Goal: Share content

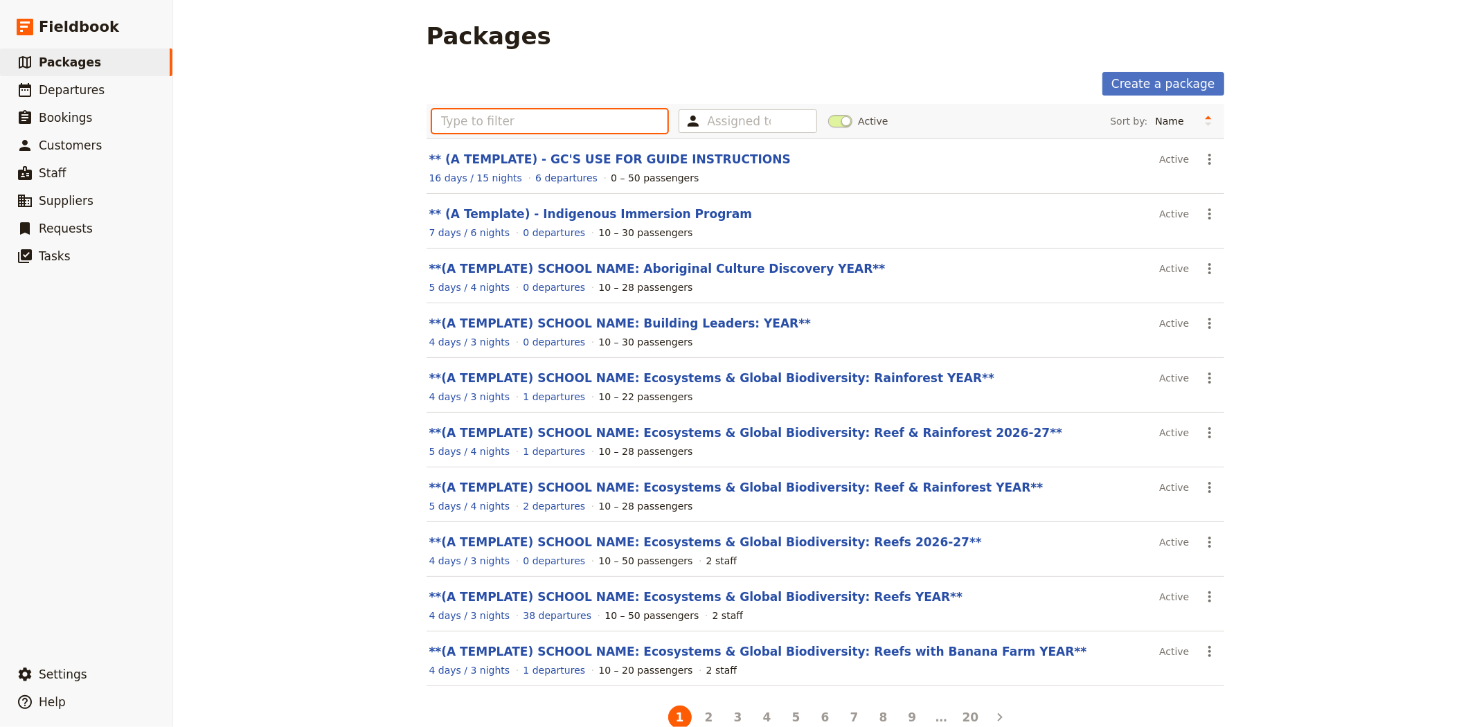
click at [546, 123] on input "text" at bounding box center [550, 121] width 236 height 24
click at [86, 94] on span "Departures" at bounding box center [72, 90] width 66 height 14
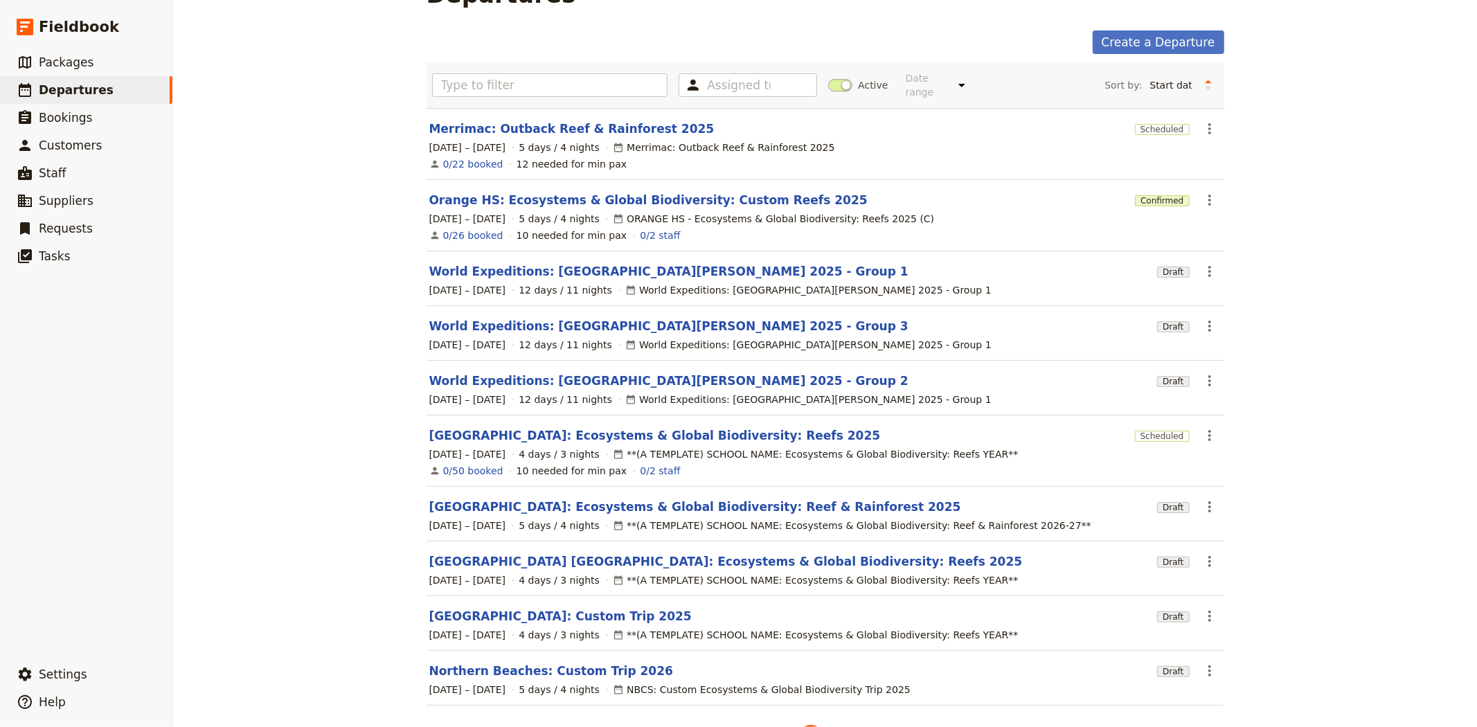
scroll to position [79, 0]
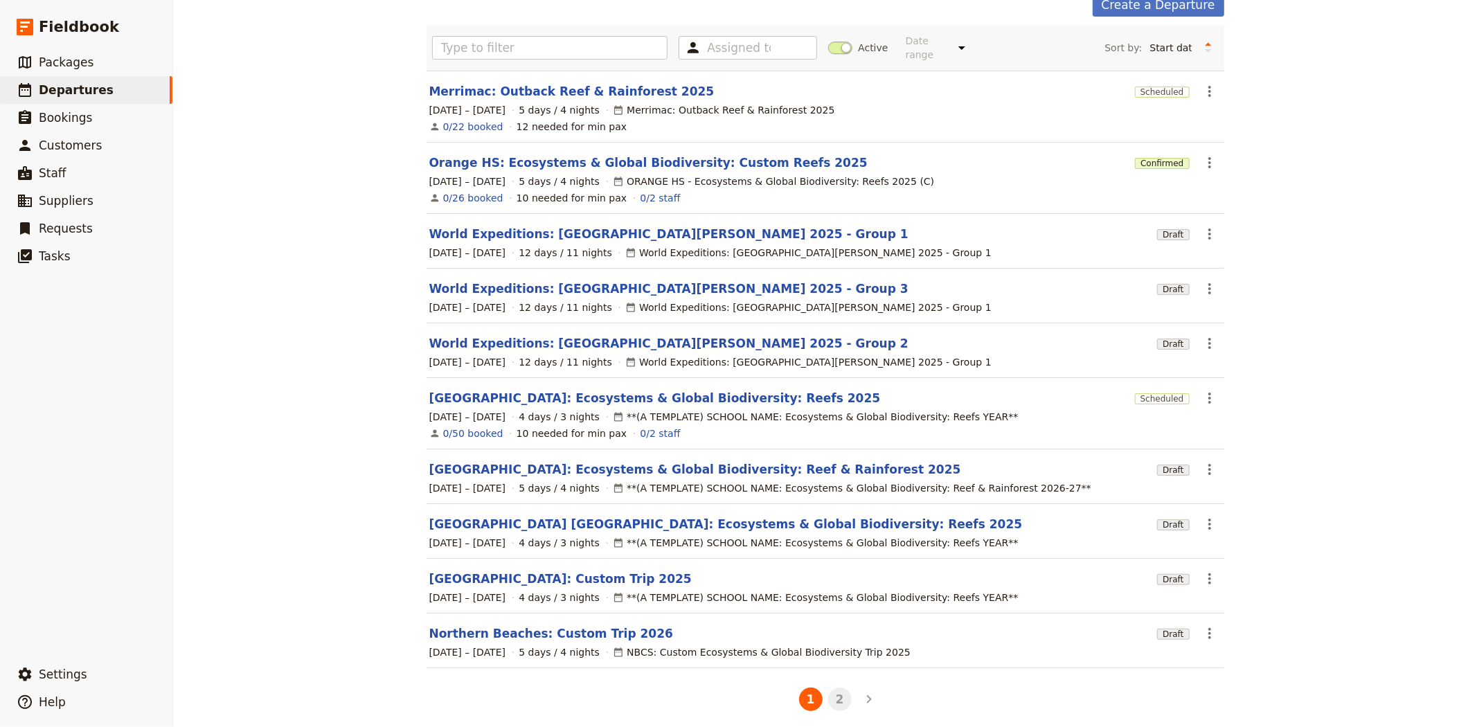
click at [832, 693] on button "2" at bounding box center [840, 700] width 24 height 24
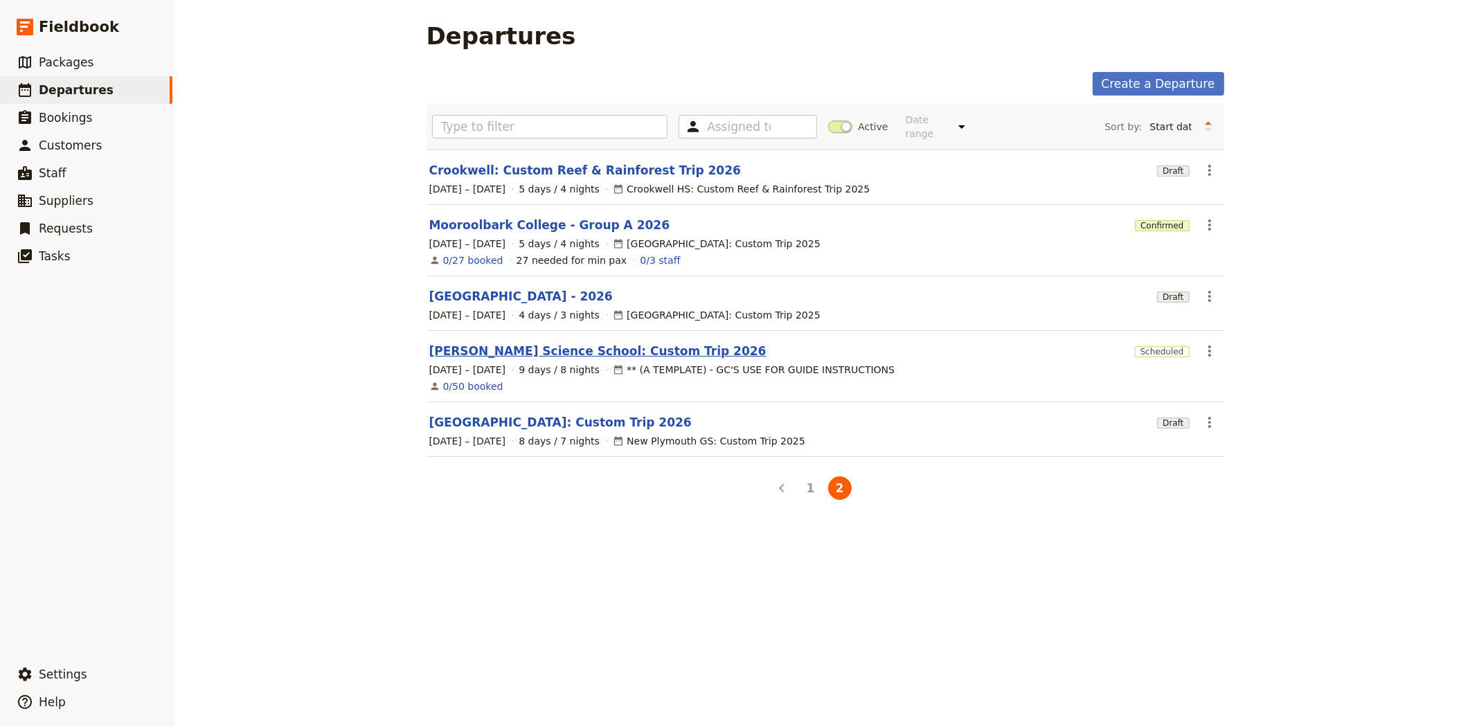
click at [541, 343] on link "[PERSON_NAME] Science School: Custom Trip 2026" at bounding box center [597, 351] width 337 height 17
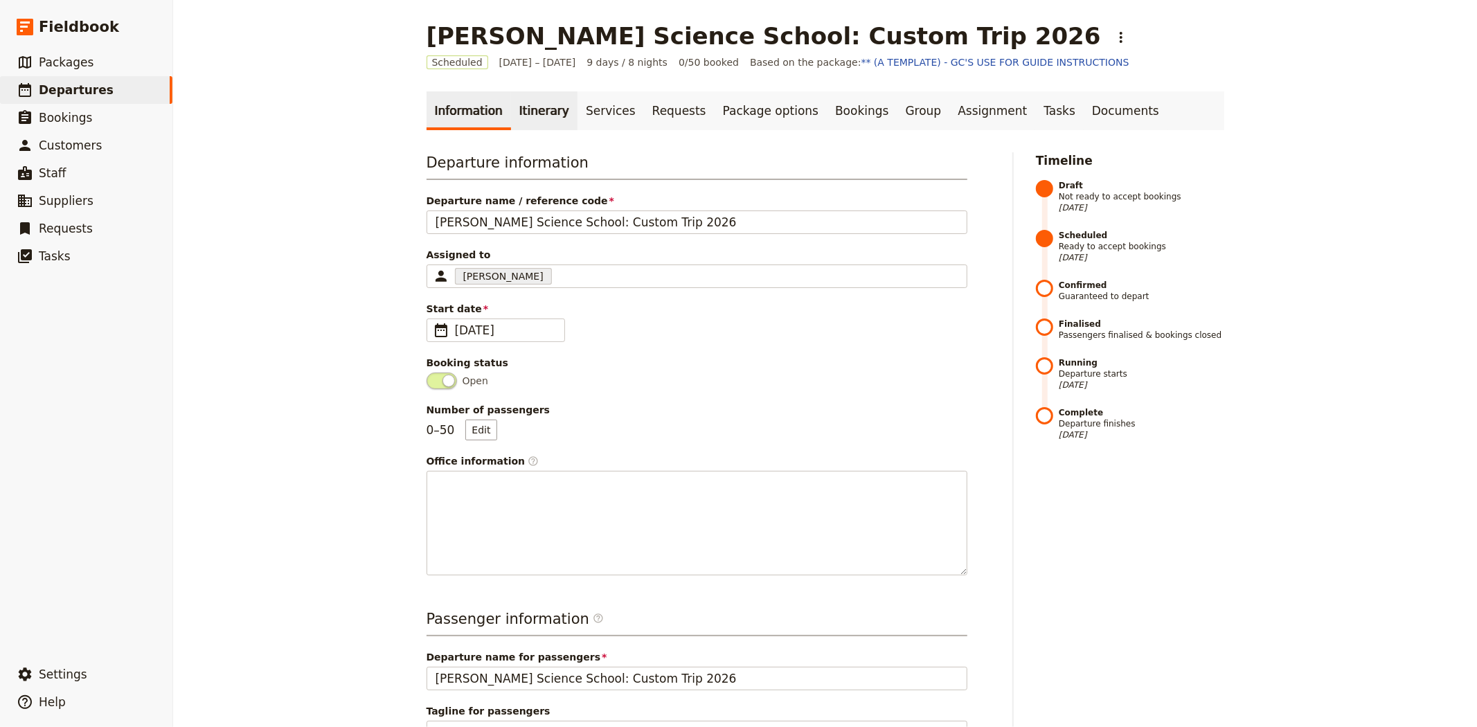
click at [534, 116] on link "Itinerary" at bounding box center [544, 110] width 66 height 39
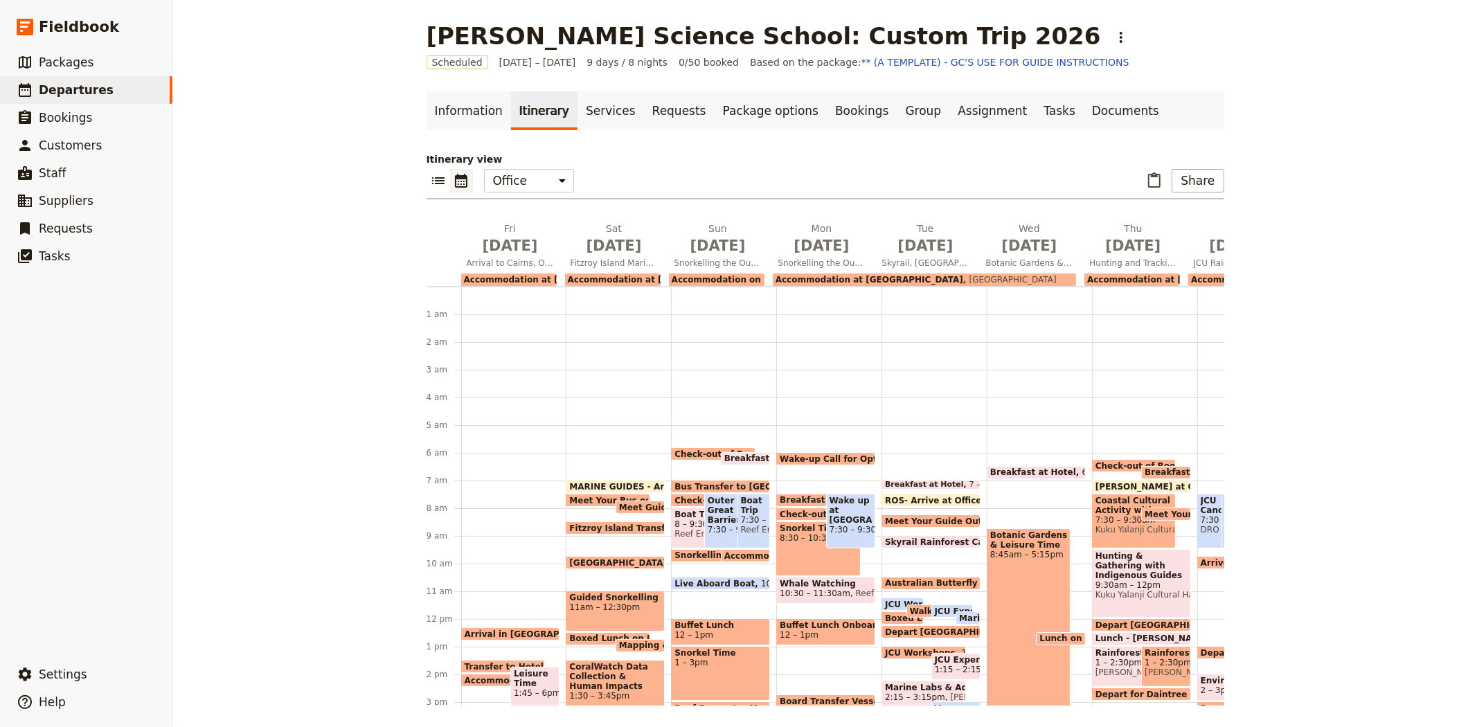
scroll to position [148, 0]
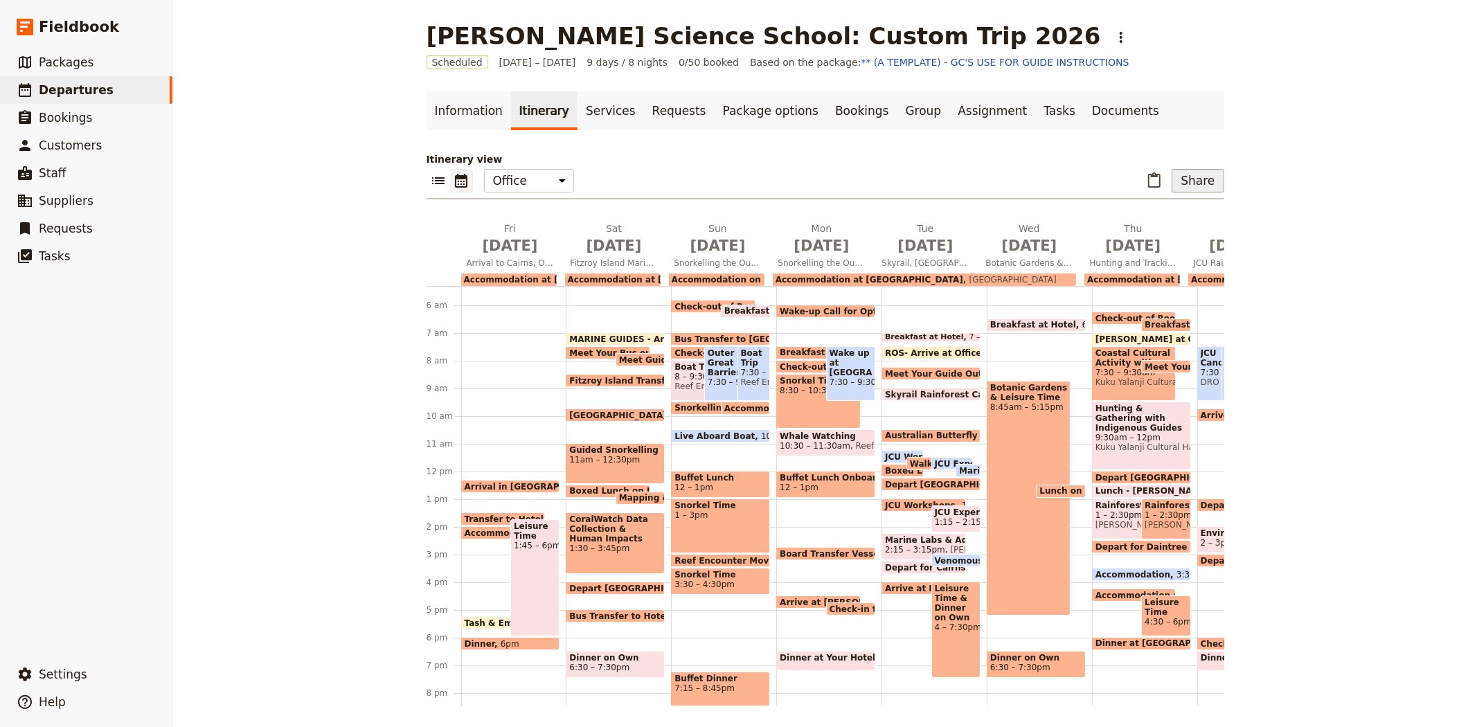
click at [1187, 179] on button "Share" at bounding box center [1198, 181] width 52 height 24
click at [1198, 250] on span "Sales Brochure" at bounding box center [1163, 250] width 94 height 14
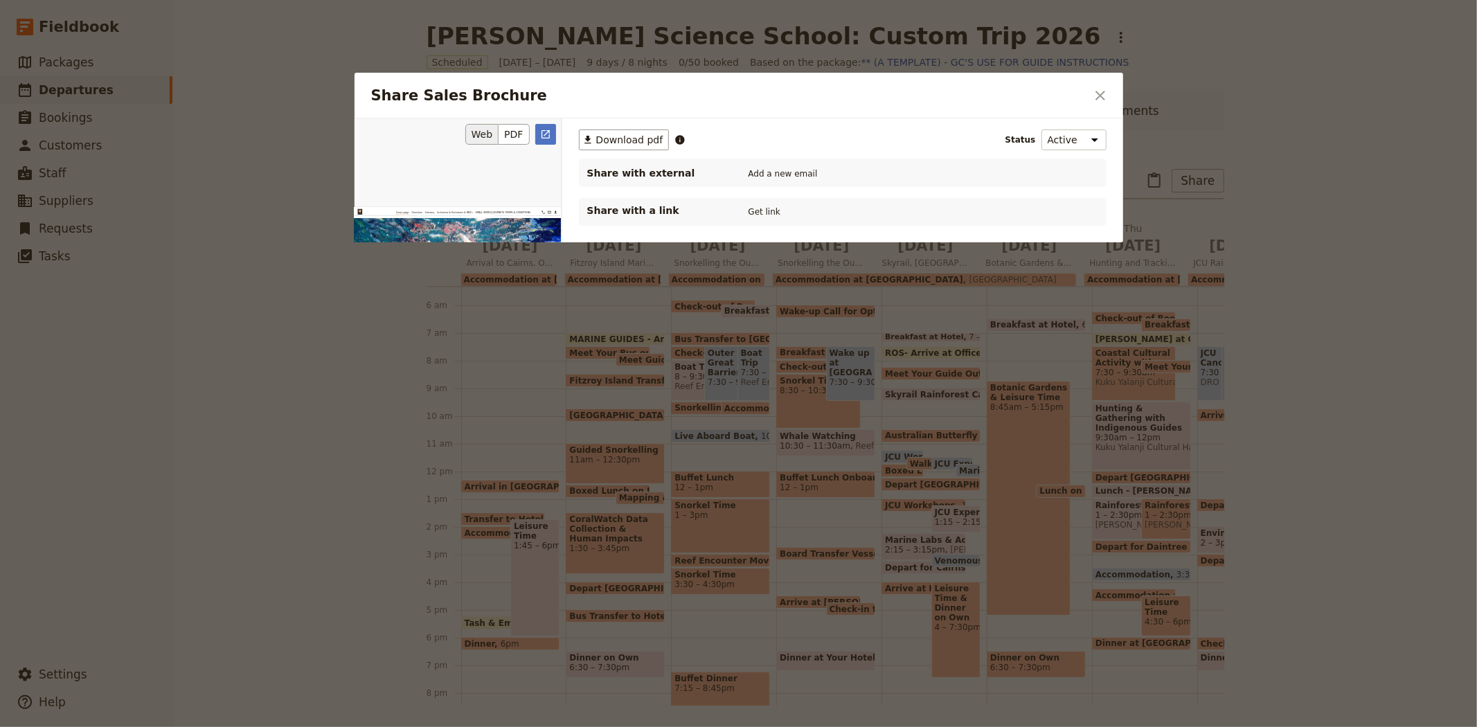
scroll to position [0, 0]
click at [610, 141] on span "Download pdf" at bounding box center [629, 140] width 67 height 14
click at [1103, 98] on icon "Close dialog" at bounding box center [1101, 96] width 10 height 10
